Goal: Download file/media

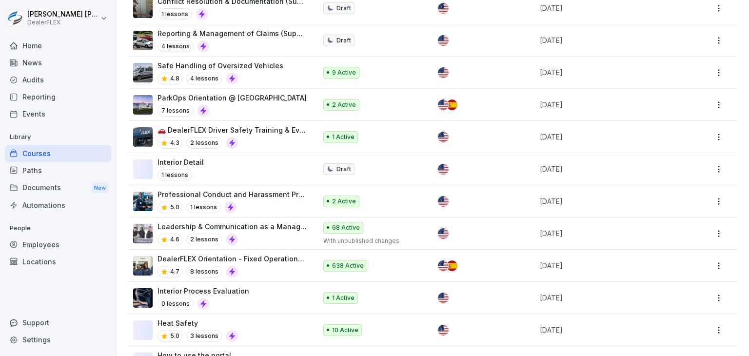
scroll to position [159, 0]
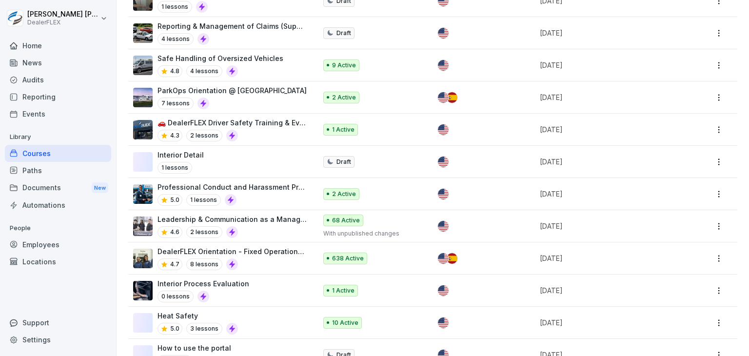
click at [259, 262] on div "4.7 8 lessons" at bounding box center [232, 264] width 149 height 12
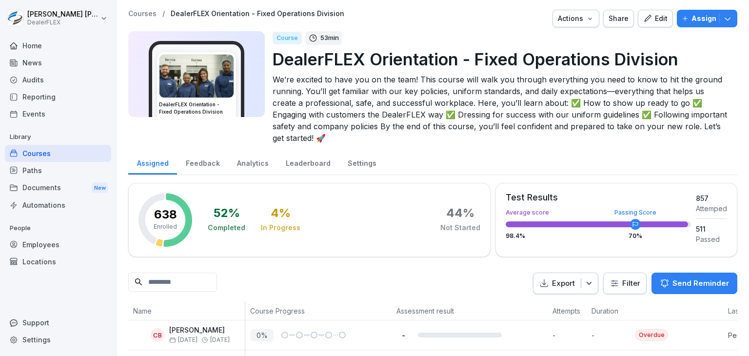
click at [585, 281] on icon "button" at bounding box center [589, 283] width 10 height 10
click at [562, 322] on p "Export as CSV file" at bounding box center [556, 321] width 58 height 9
